Goal: Transaction & Acquisition: Purchase product/service

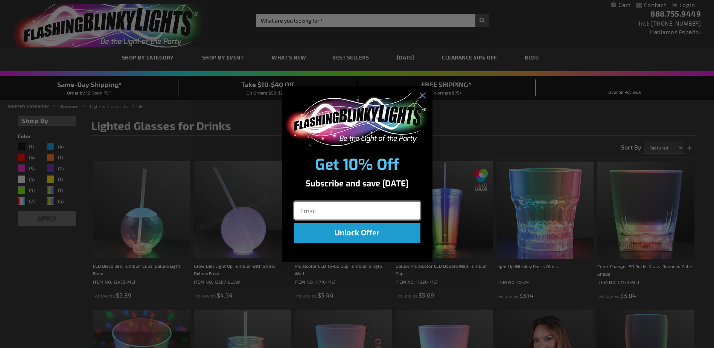
click at [316, 212] on input "Email" at bounding box center [357, 210] width 127 height 19
type input "rwyner@rochester.rr.com"
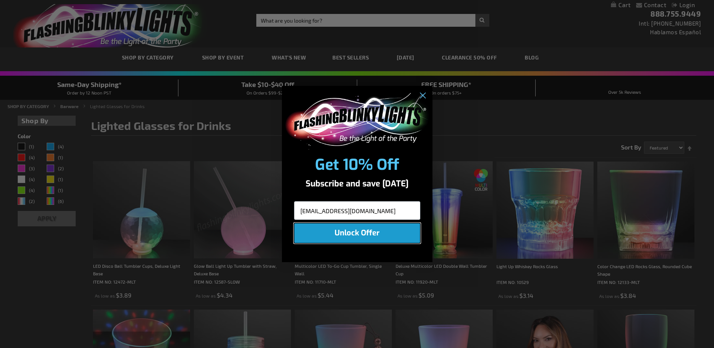
click at [344, 232] on button "Unlock Offer" at bounding box center [357, 233] width 127 height 20
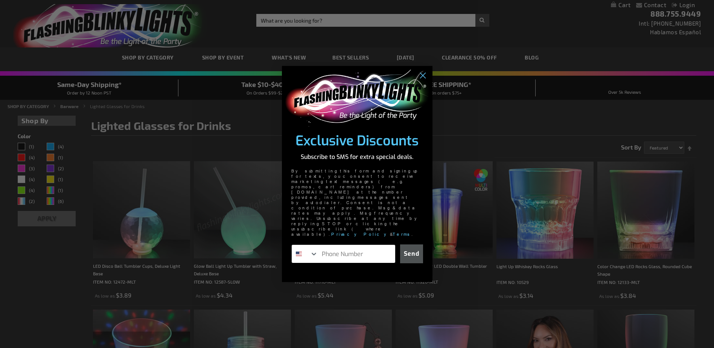
click at [340, 245] on input "Phone Number" at bounding box center [356, 254] width 77 height 18
type input "1-585-267-7774"
click at [411, 244] on button "Send" at bounding box center [411, 253] width 23 height 19
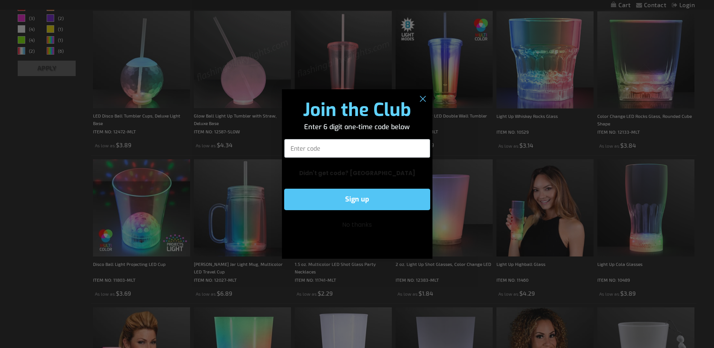
scroll to position [151, 0]
click at [317, 147] on input "Enter code" at bounding box center [357, 148] width 146 height 19
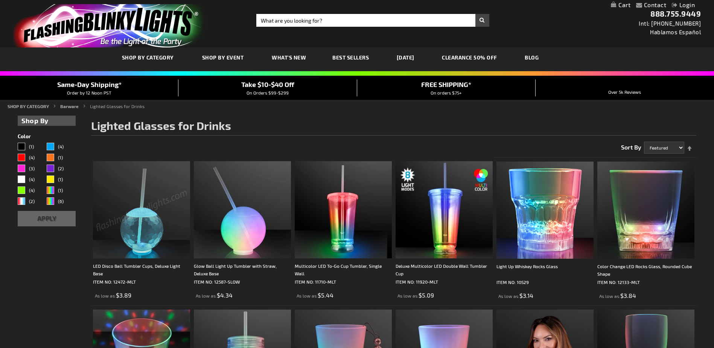
click at [142, 239] on img at bounding box center [141, 209] width 97 height 97
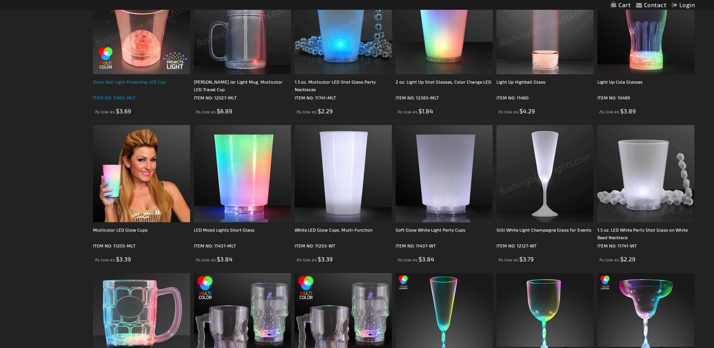
scroll to position [339, 0]
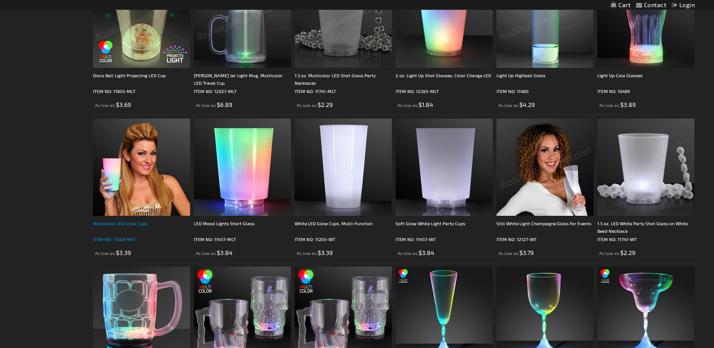
click at [125, 223] on div "Multicolor LED Glow Cups" at bounding box center [141, 227] width 97 height 15
